Goal: Transaction & Acquisition: Obtain resource

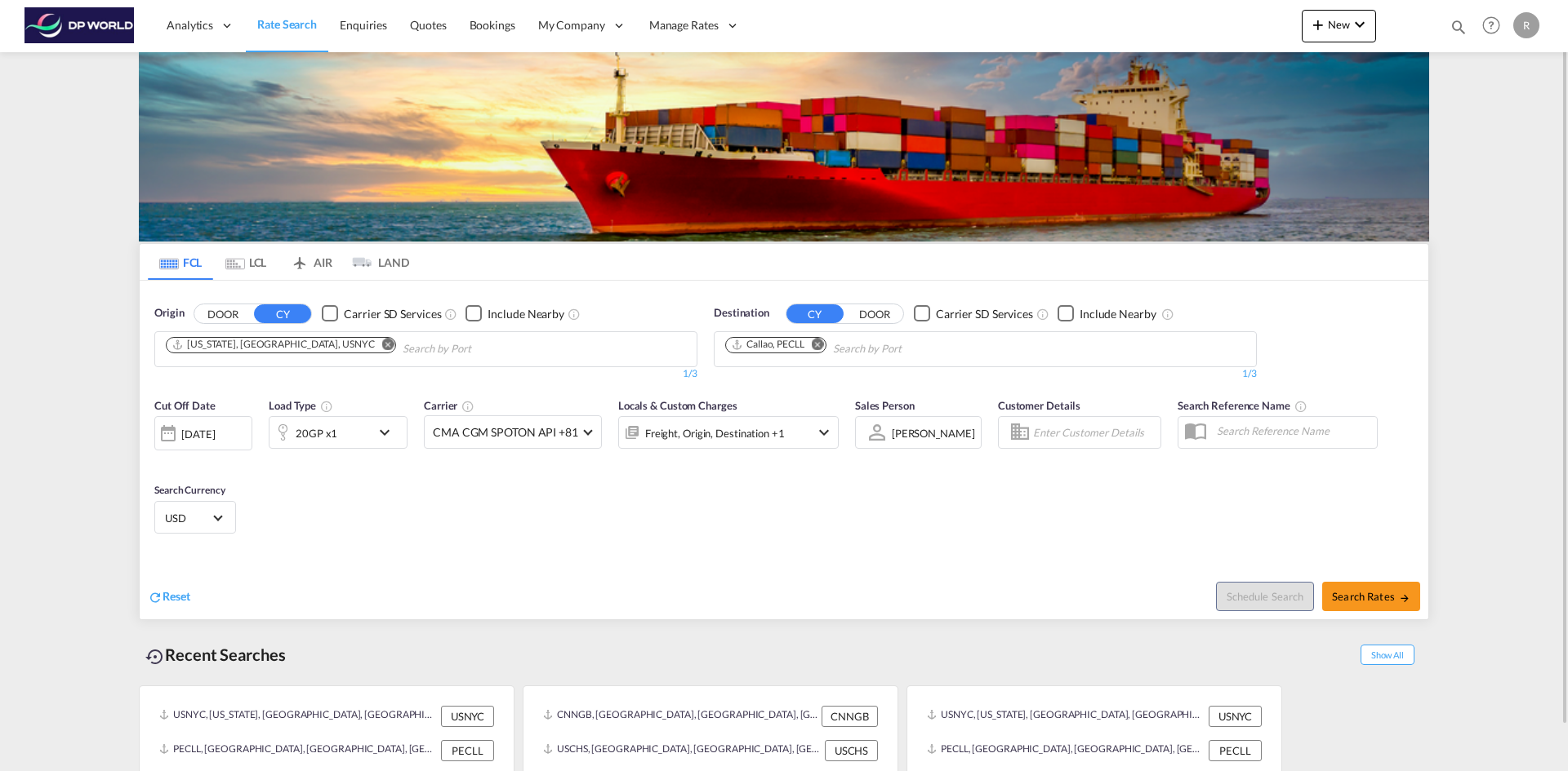
click at [382, 345] on md-icon "Remove" at bounding box center [388, 344] width 12 height 12
click at [272, 354] on input "Chips input." at bounding box center [243, 349] width 155 height 26
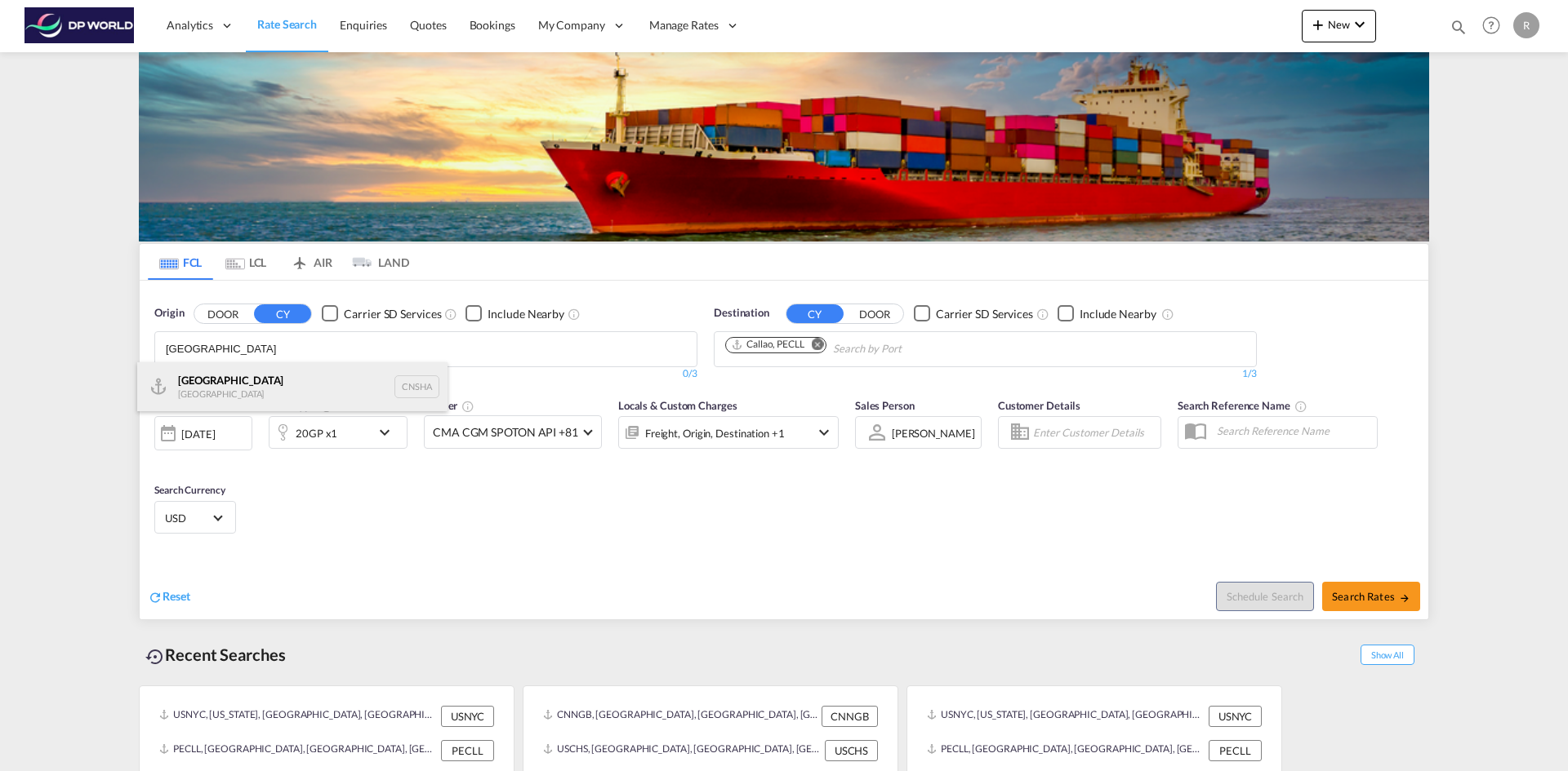
type input "[GEOGRAPHIC_DATA]"
click at [270, 382] on div "Shanghai [GEOGRAPHIC_DATA] CNSHA" at bounding box center [292, 386] width 310 height 49
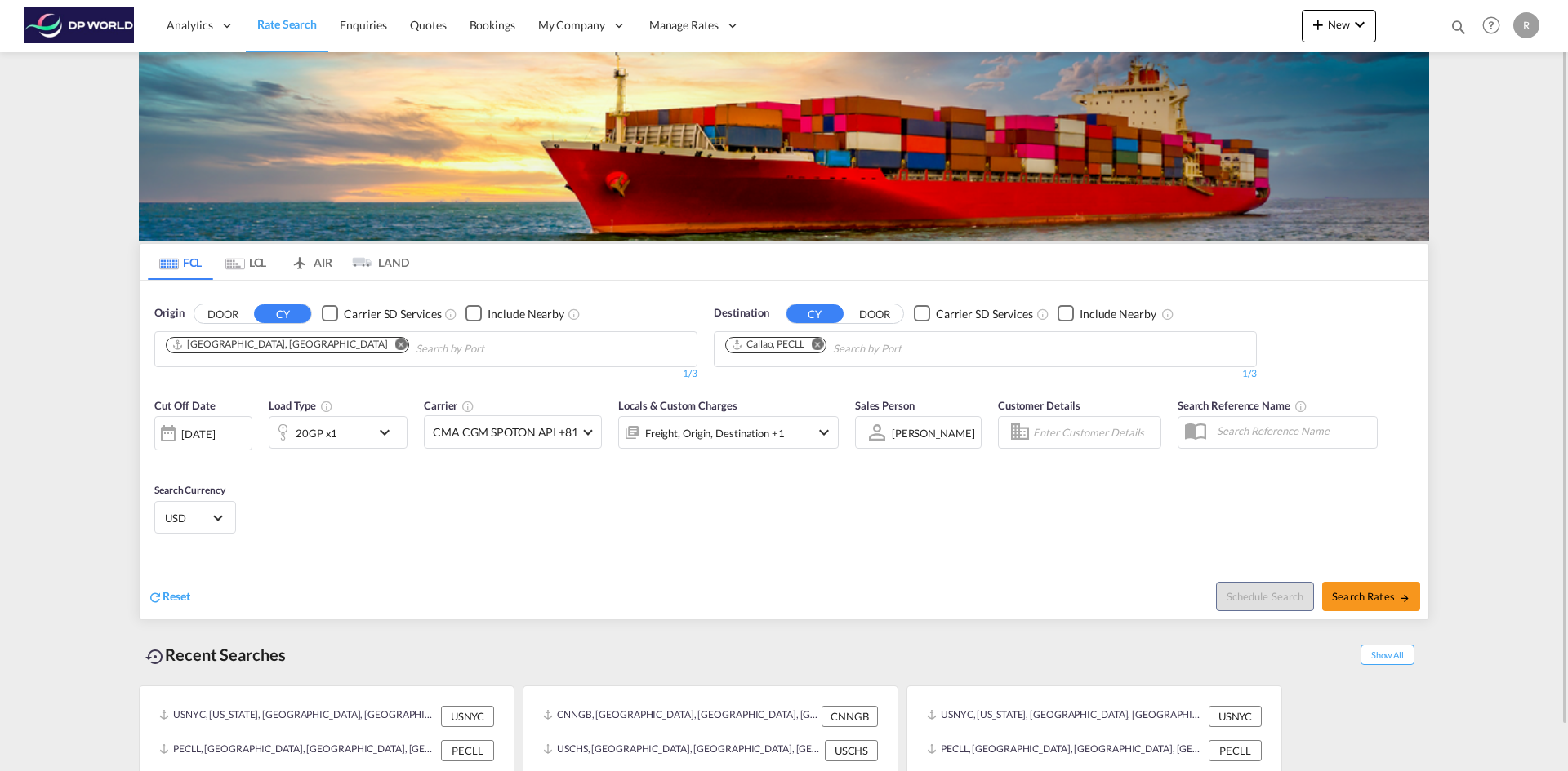
click at [821, 345] on md-icon "Remove" at bounding box center [817, 344] width 12 height 12
click at [802, 346] on body "Analytics Reports Dashboard Rate Search Enquiries Quotes Bookings" at bounding box center [784, 385] width 1568 height 771
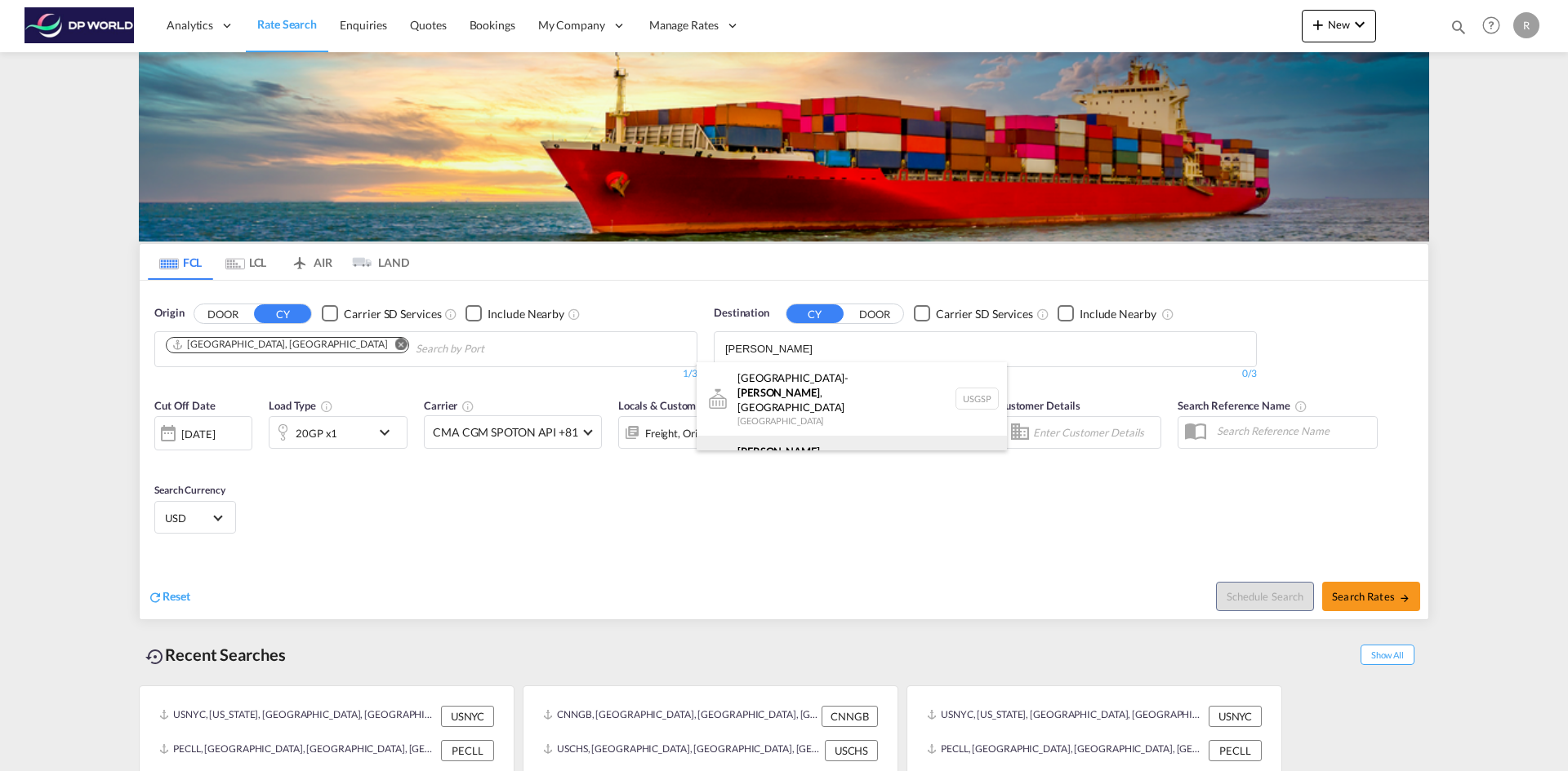
type input "[PERSON_NAME]"
click at [784, 441] on div "Greer , [GEOGRAPHIC_DATA] [GEOGRAPHIC_DATA] USGXX" at bounding box center [852, 465] width 310 height 58
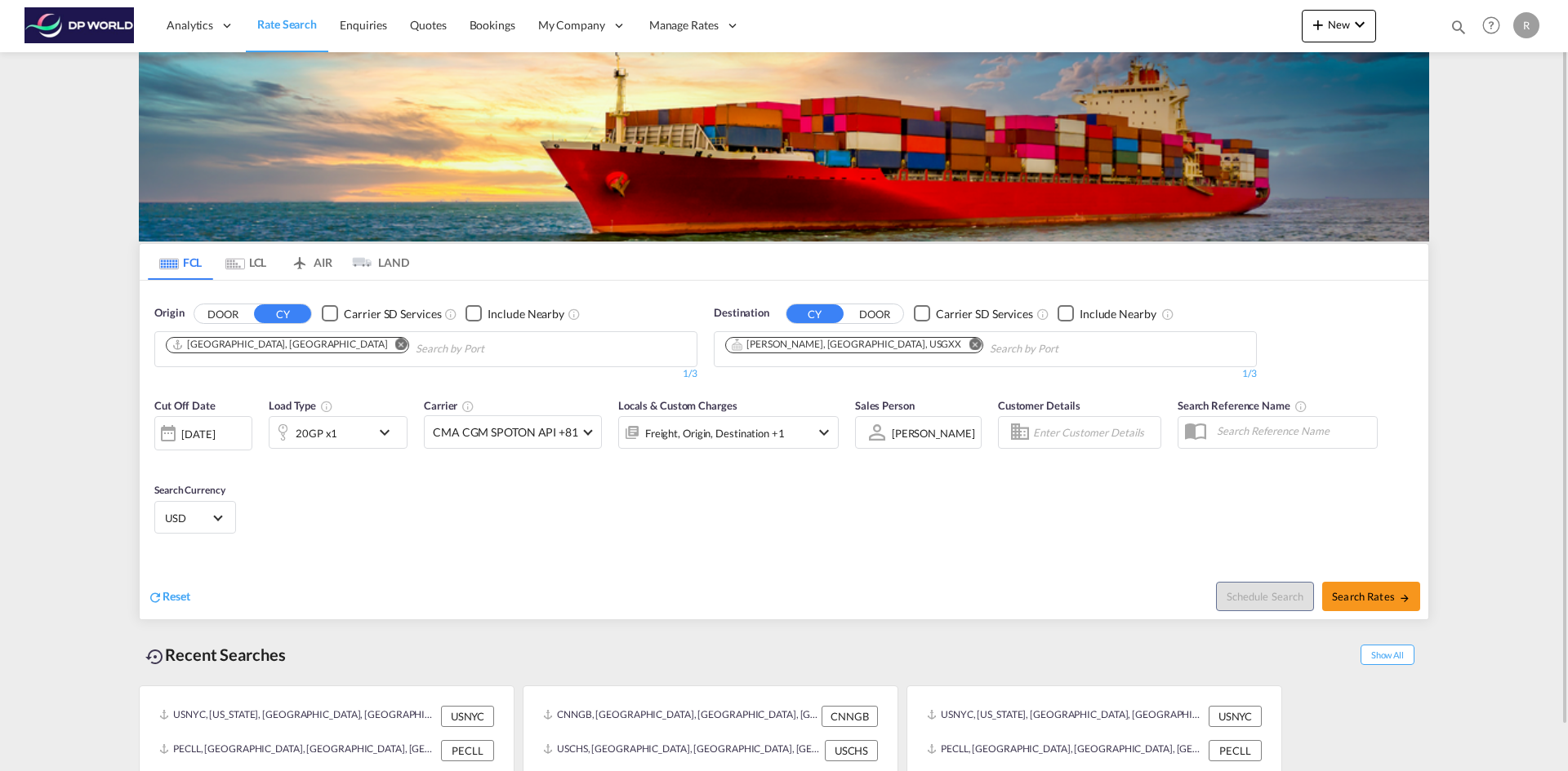
click at [215, 434] on div "[DATE]" at bounding box center [197, 434] width 34 height 14
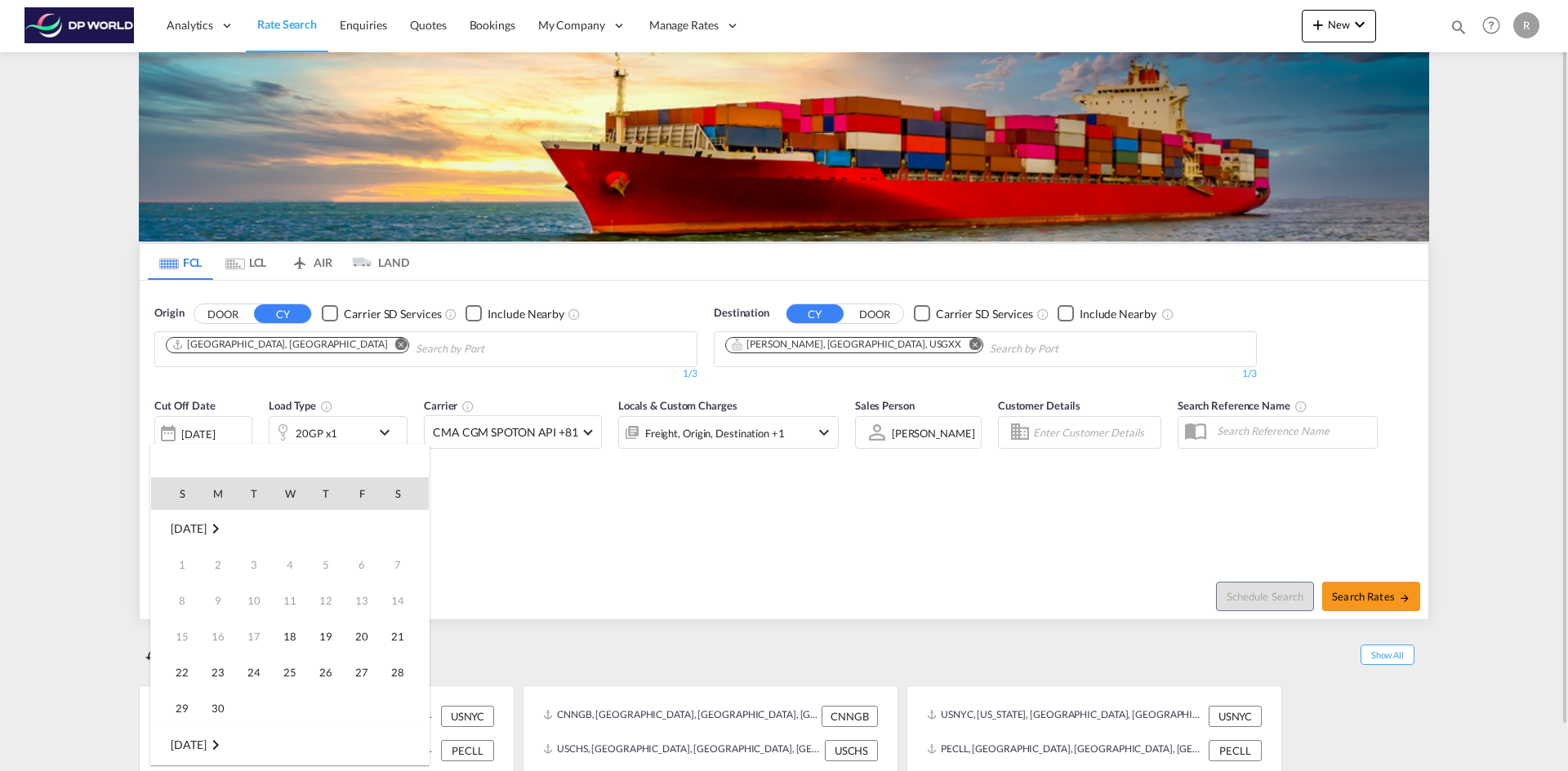
scroll to position [649, 0]
click at [338, 639] on span "18" at bounding box center [326, 637] width 33 height 33
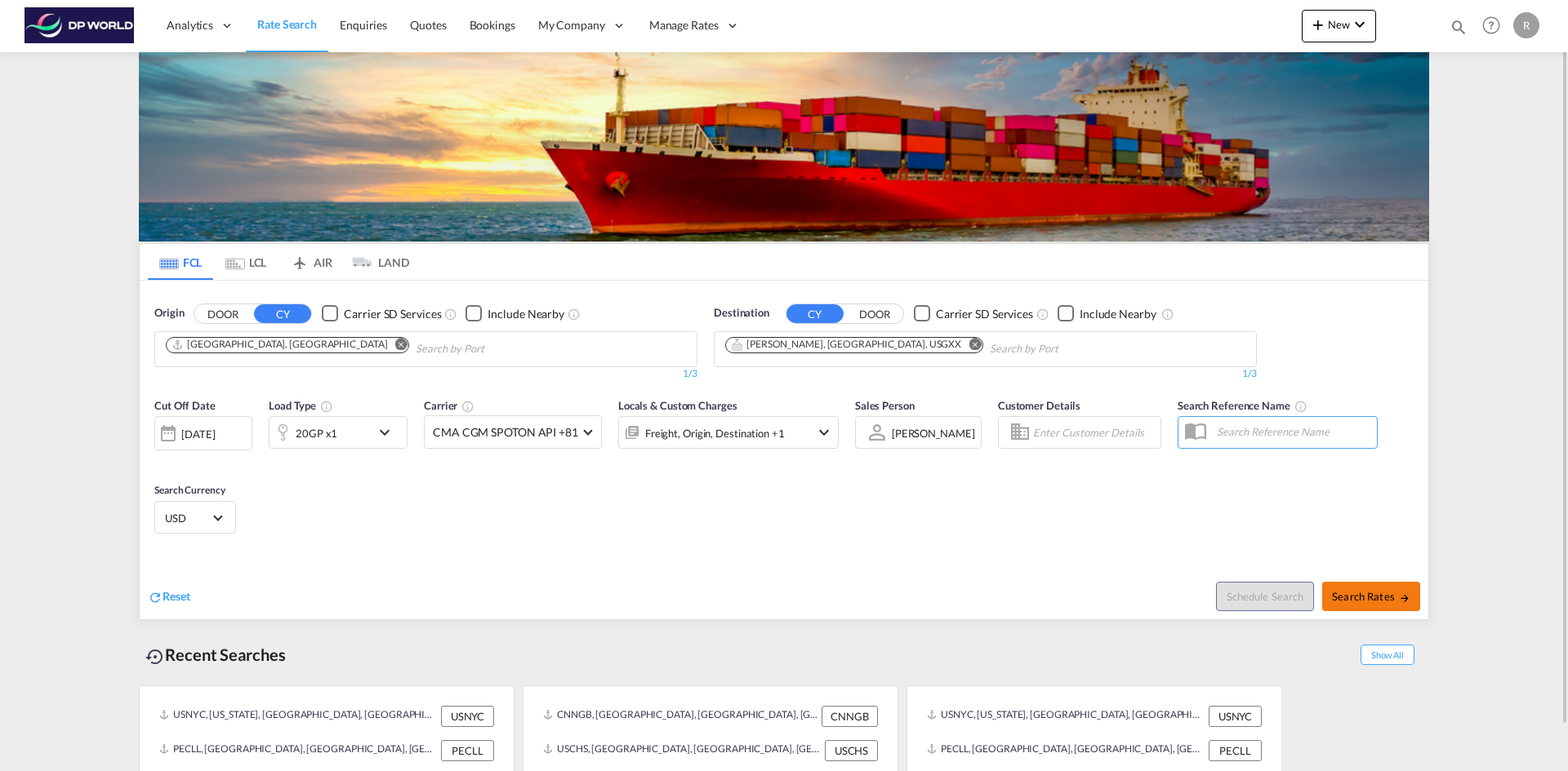
click at [1361, 596] on span "Search Rates" at bounding box center [1371, 597] width 79 height 13
type input "CNSHA to USGXX / [DATE]"
